Goal: Task Accomplishment & Management: Use online tool/utility

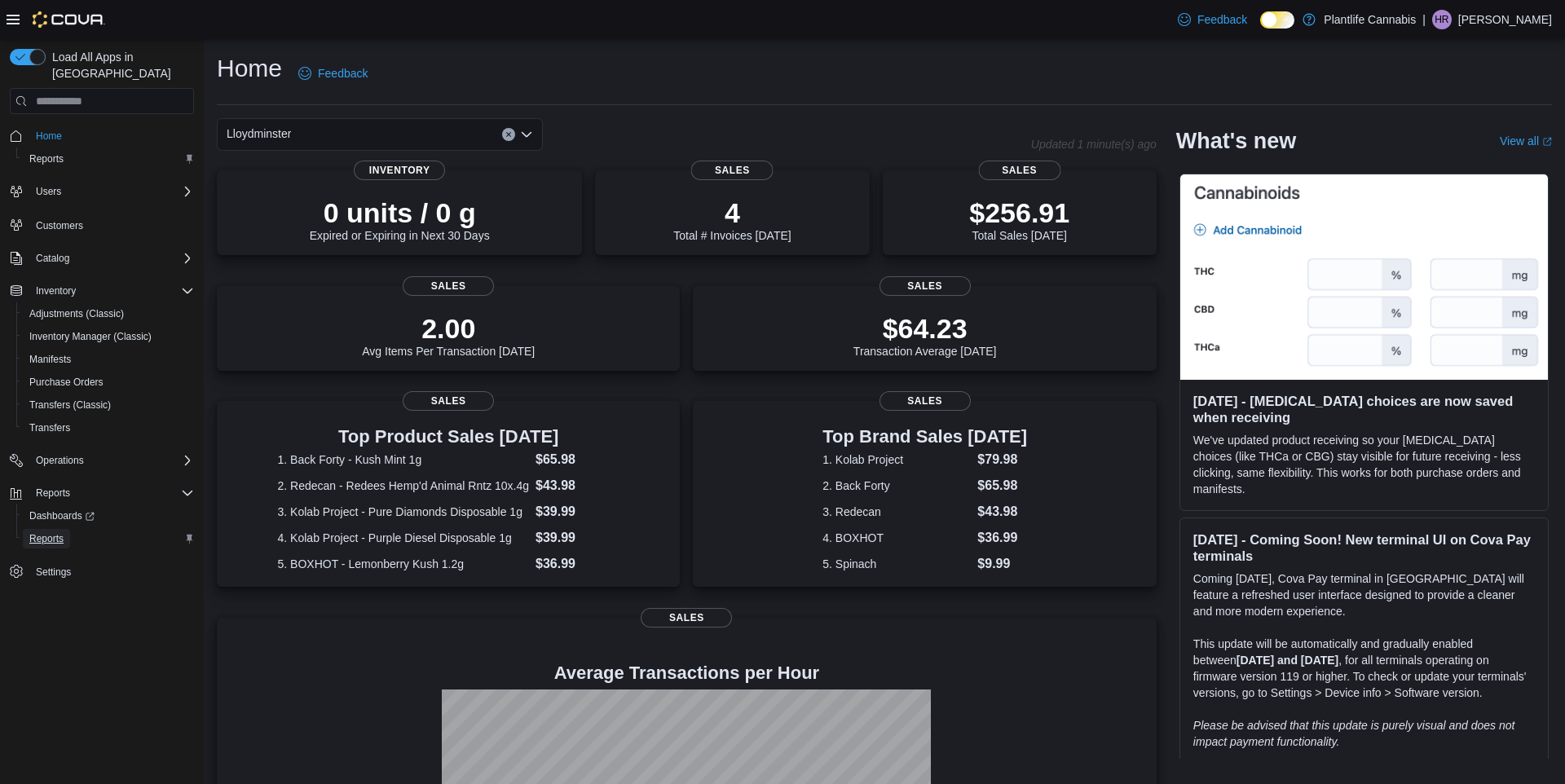
click at [63, 532] on span "Reports" at bounding box center [46, 538] width 34 height 13
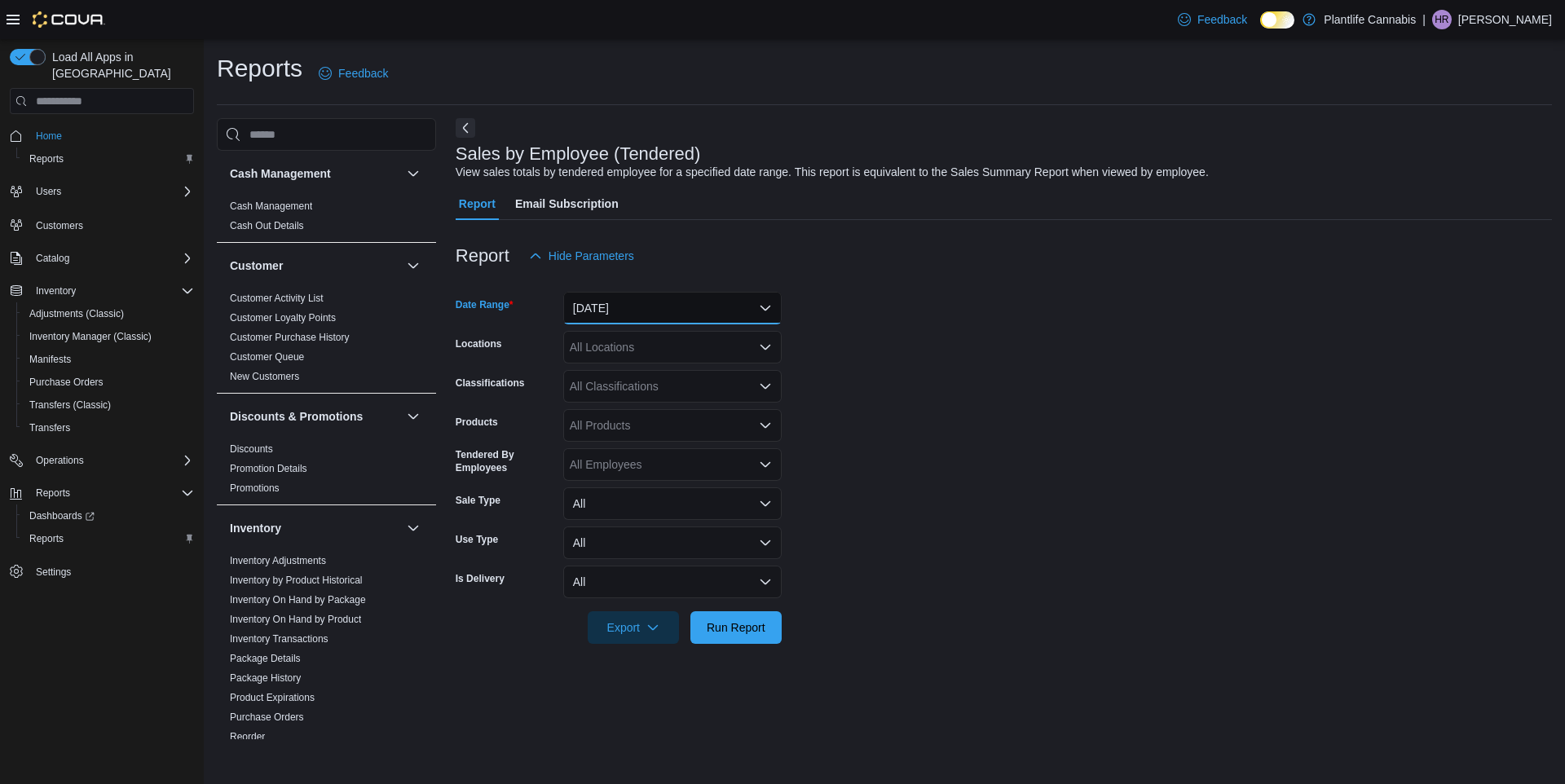
click at [650, 293] on button "[DATE]" at bounding box center [672, 307] width 218 height 32
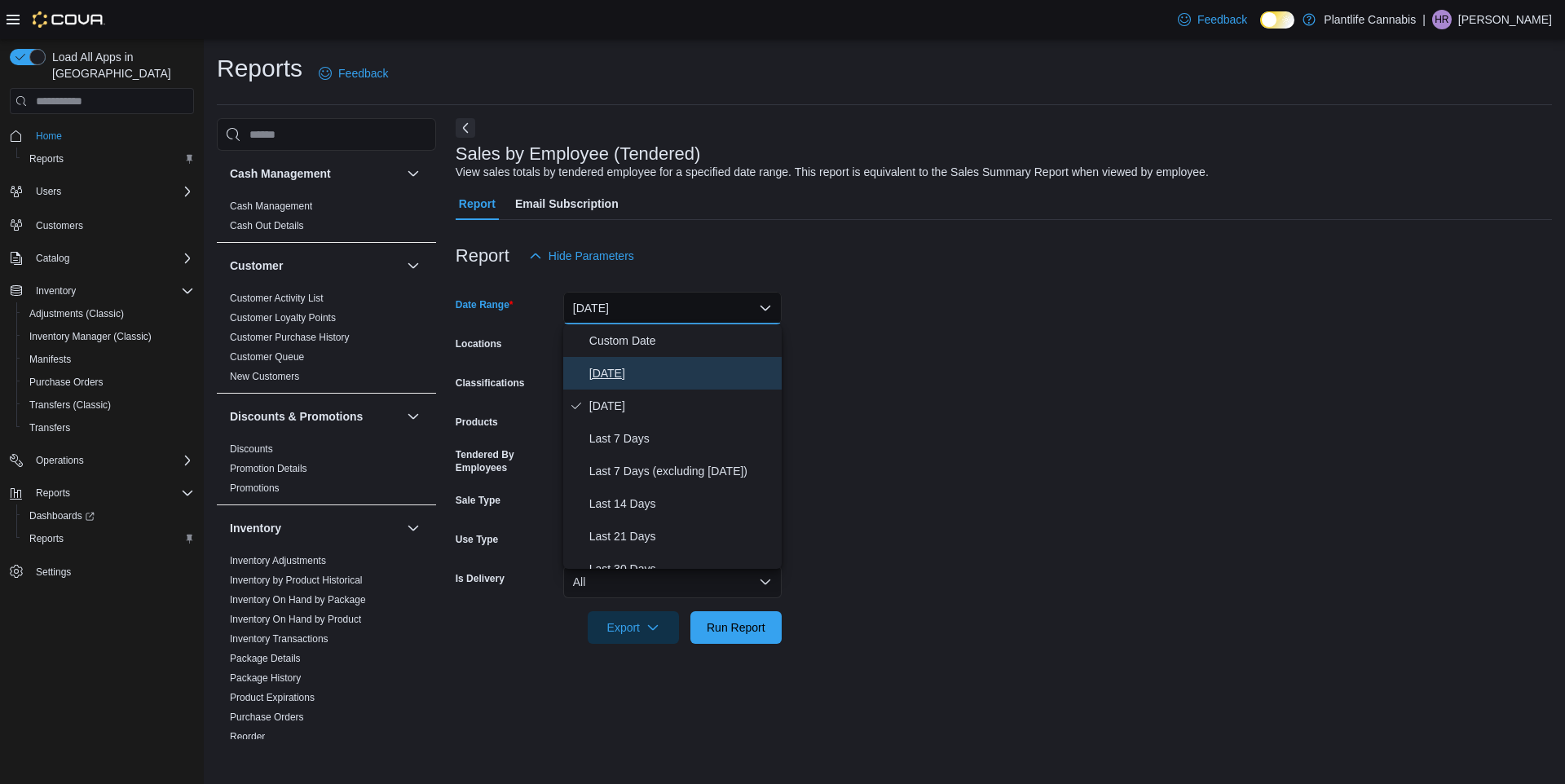
click at [691, 366] on span "[DATE]" at bounding box center [682, 373] width 186 height 19
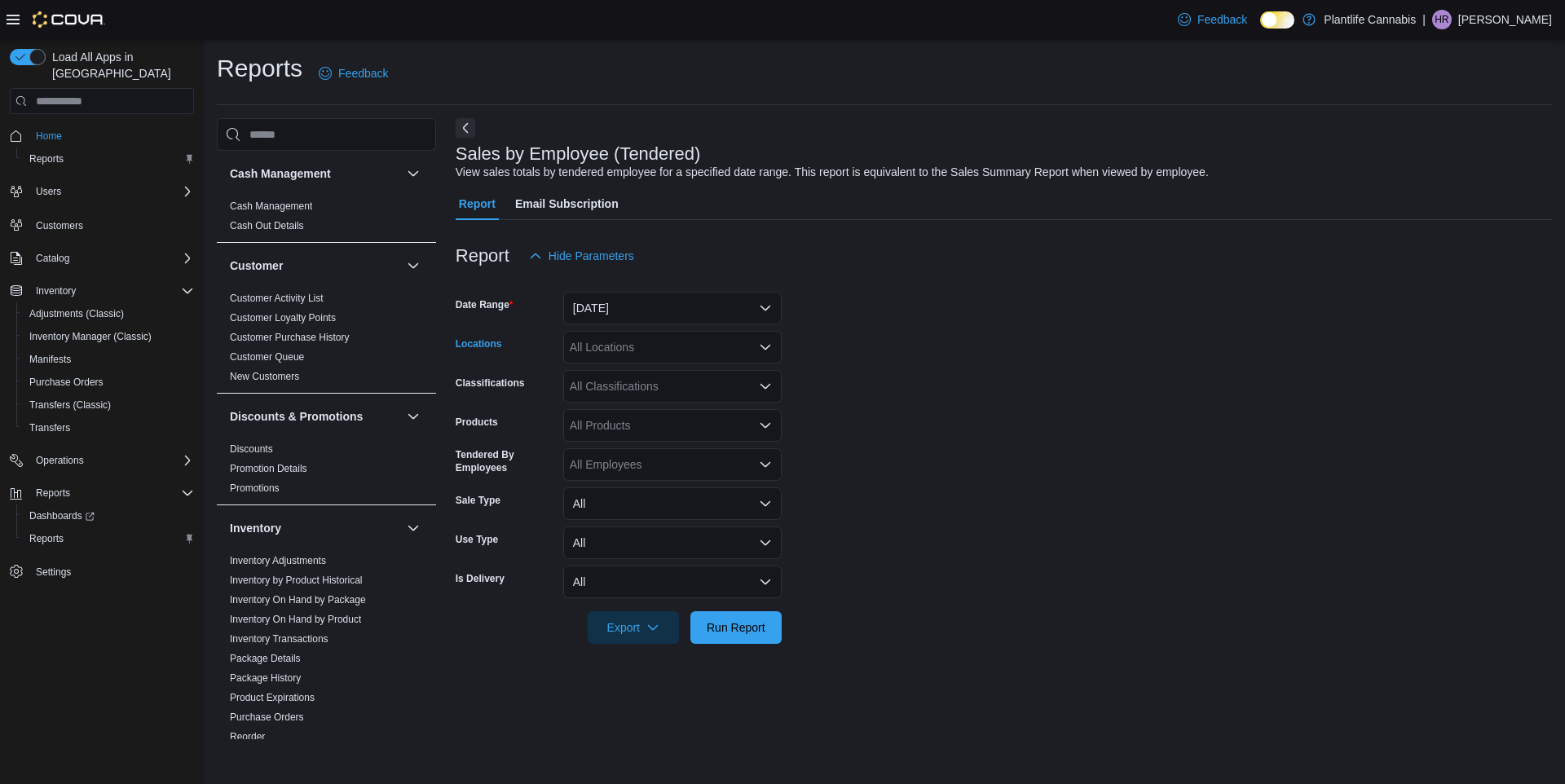
click at [687, 353] on div "All Locations" at bounding box center [672, 346] width 218 height 32
type input "***"
click at [745, 372] on div "Lloydminster" at bounding box center [672, 375] width 199 height 17
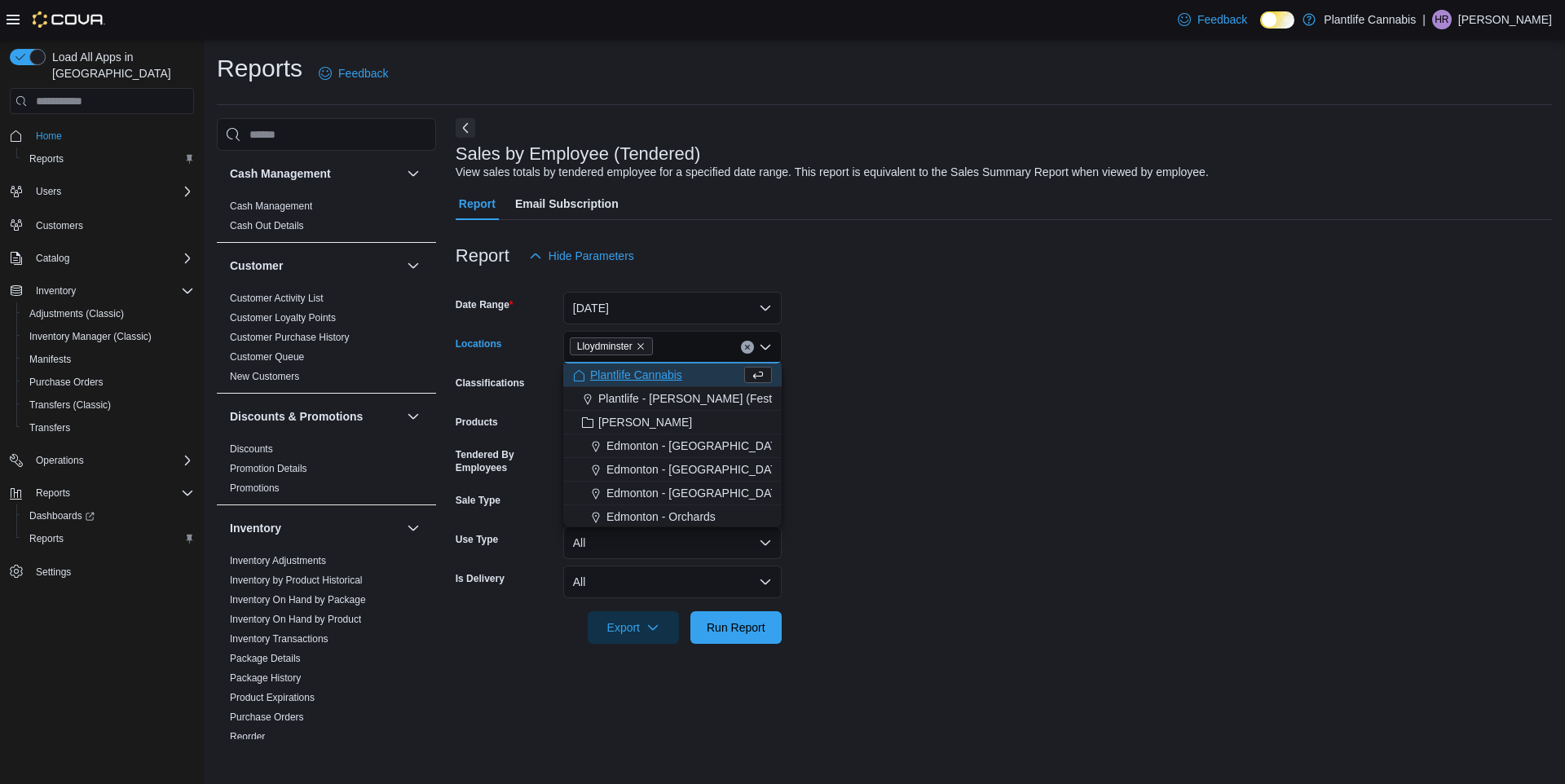
drag, startPoint x: 942, startPoint y: 448, endPoint x: 851, endPoint y: 522, distance: 117.3
click at [939, 449] on form "Date Range [DATE] Locations [GEOGRAPHIC_DATA] Combo box. Selected. [GEOGRAPHIC_…" at bounding box center [1003, 457] width 1096 height 371
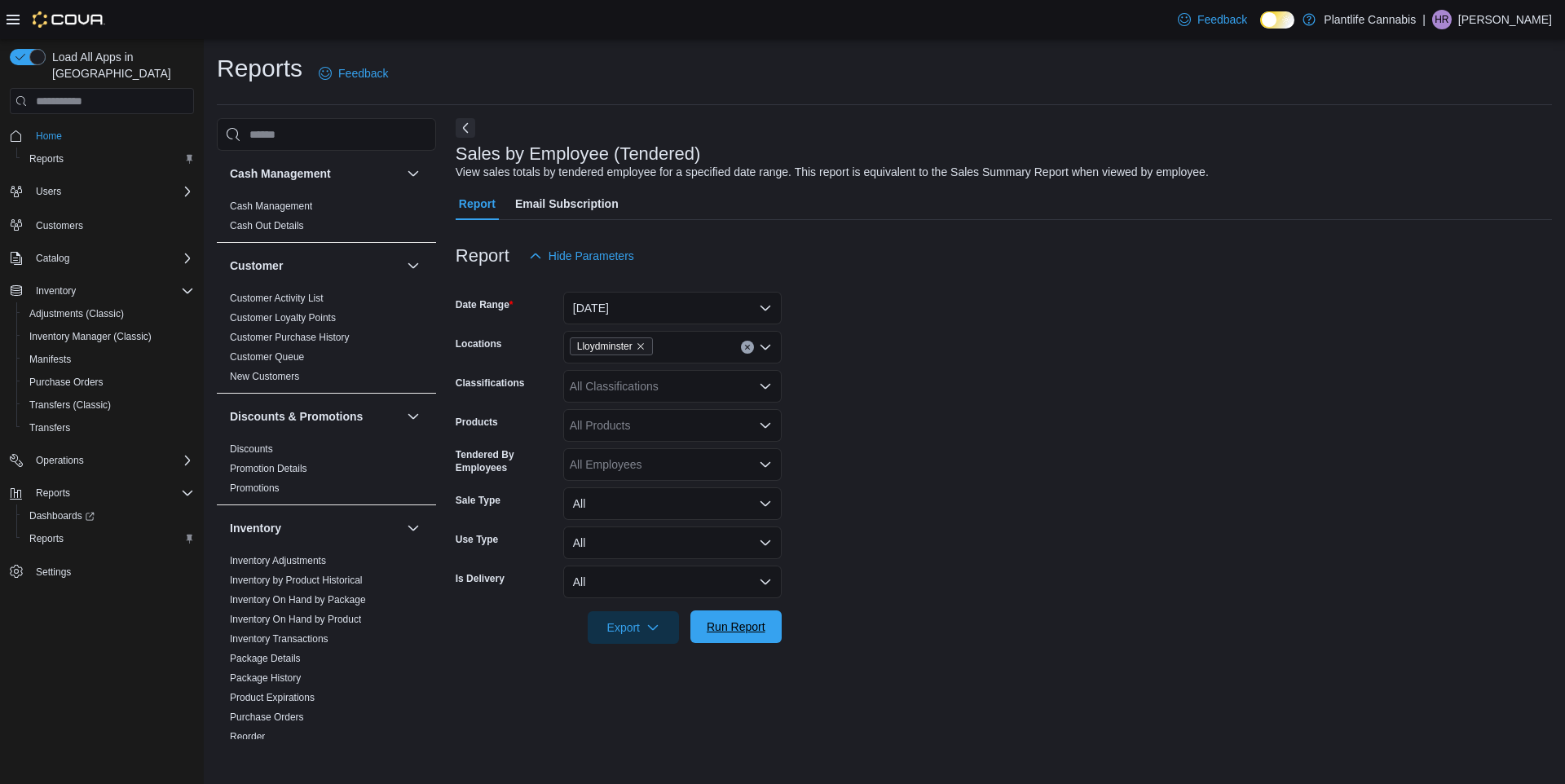
click at [764, 638] on span "Run Report" at bounding box center [735, 626] width 71 height 32
